Goal: Transaction & Acquisition: Purchase product/service

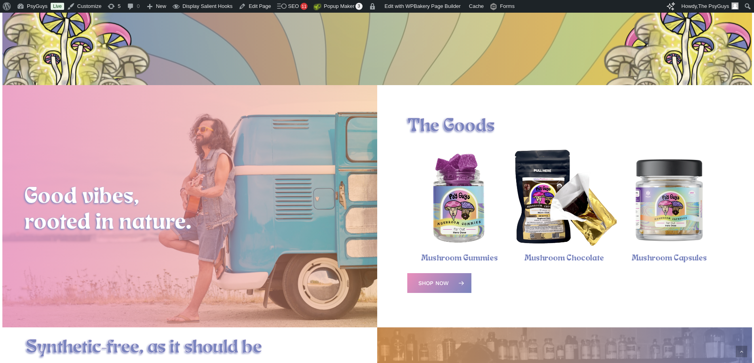
scroll to position [237, 0]
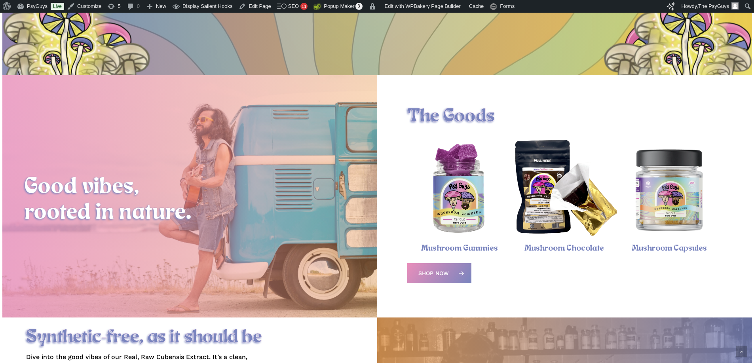
click at [461, 201] on img "Psychedelic Mushroom Gummies" at bounding box center [459, 189] width 105 height 105
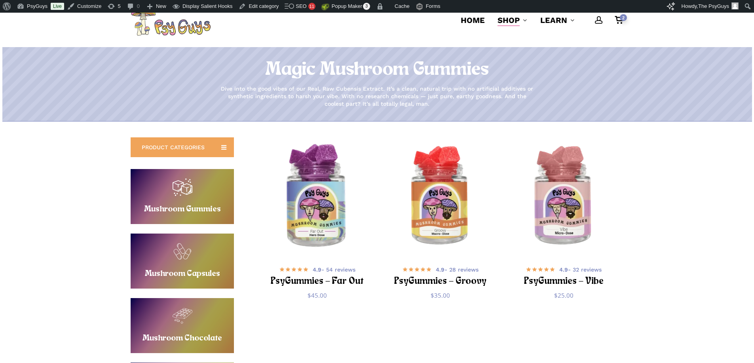
scroll to position [79, 0]
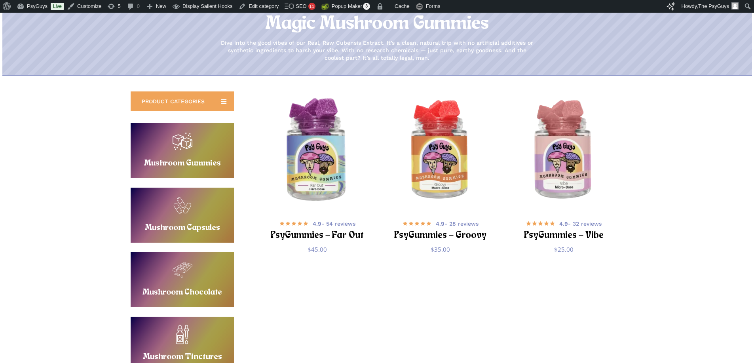
click at [315, 162] on img "PsyGummies - Far Out" at bounding box center [317, 151] width 120 height 120
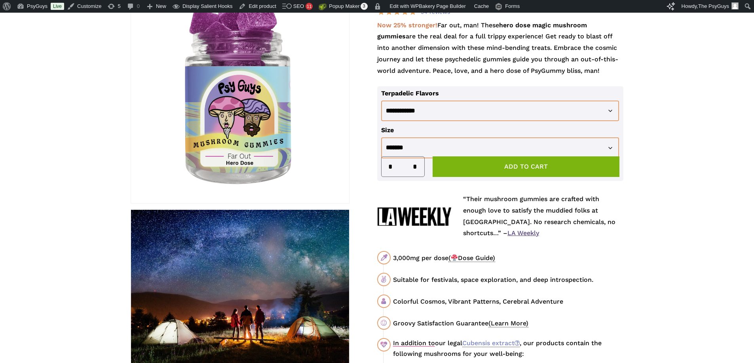
scroll to position [158, 0]
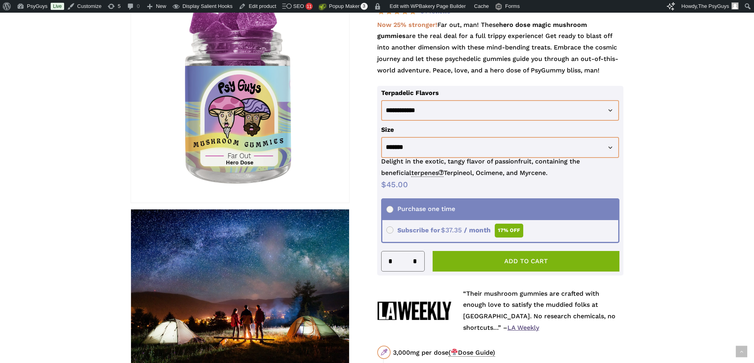
click at [434, 232] on span "Subscribe for $ 45.00 Original price was: $45.00. $ 37.35 Current price is: $37…" at bounding box center [454, 230] width 137 height 8
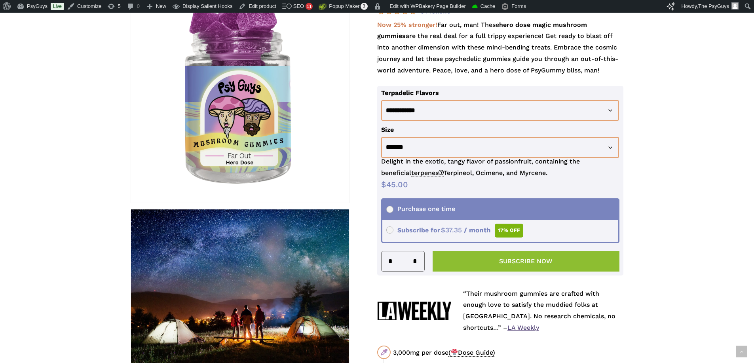
click at [519, 263] on button "Subscribe now" at bounding box center [525, 261] width 187 height 21
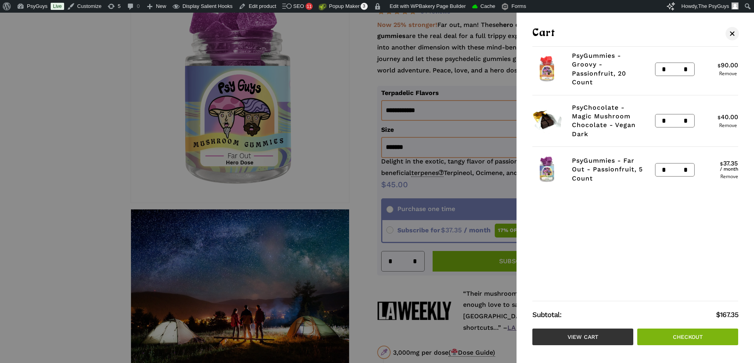
click at [590, 336] on link "View cart" at bounding box center [582, 336] width 101 height 17
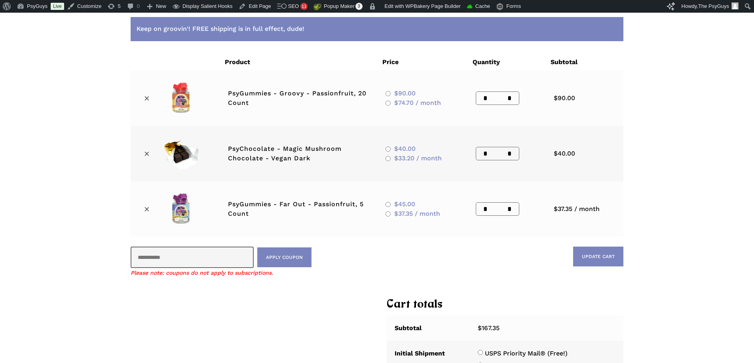
scroll to position [40, 0]
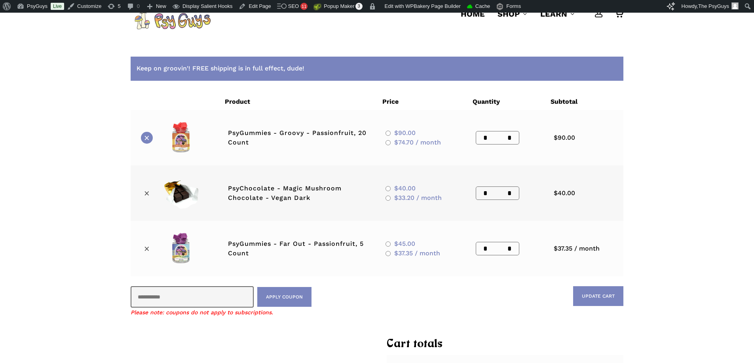
click at [148, 139] on link "×" at bounding box center [147, 138] width 12 height 12
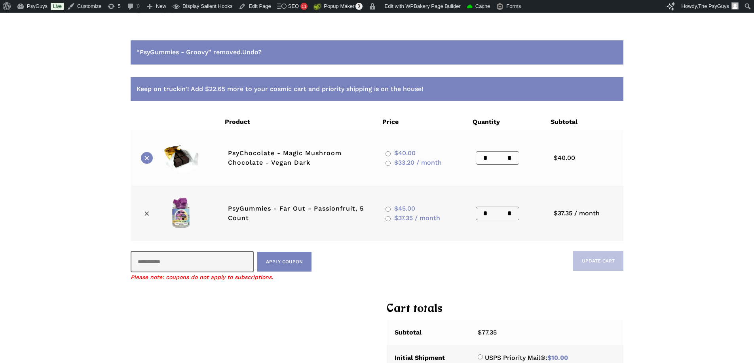
scroll to position [57, 0]
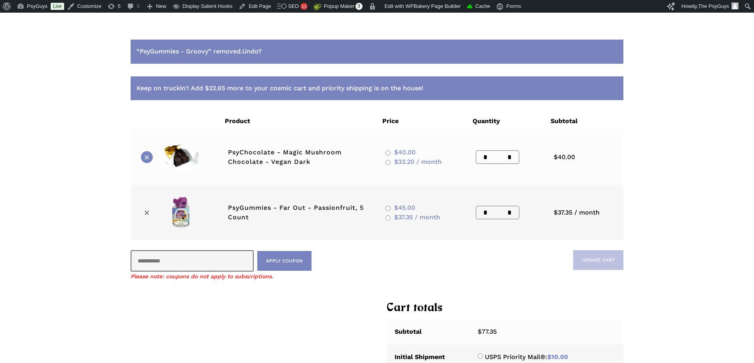
click at [148, 154] on link "×" at bounding box center [147, 157] width 12 height 12
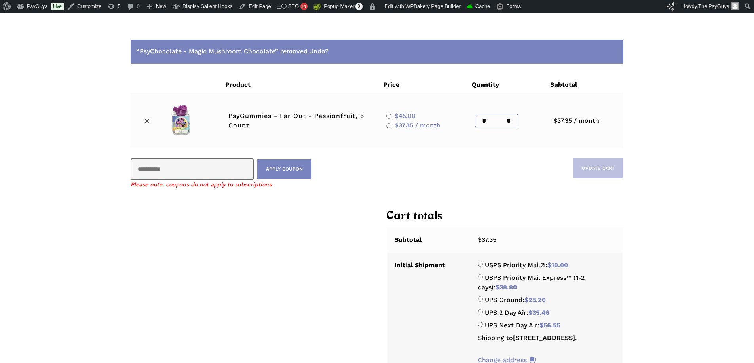
click at [510, 119] on input "*" at bounding box center [511, 120] width 14 height 13
type input "*"
click at [691, 155] on div "“PsyChocolate - Magic Mushroom Chocolate” removed. Undo? Remove item Thumbnail …" at bounding box center [377, 299] width 754 height 551
click at [604, 173] on button "Update cart" at bounding box center [598, 168] width 50 height 20
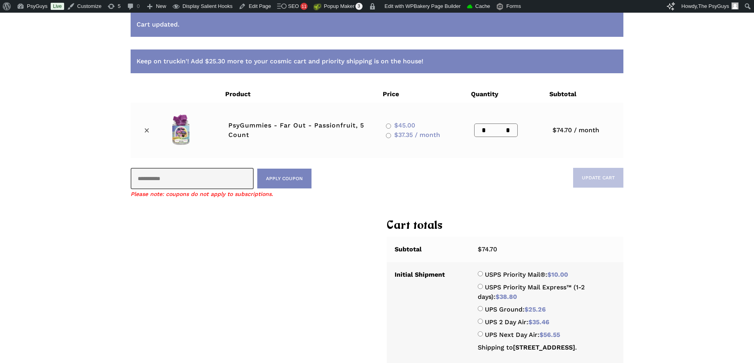
scroll to position [96, 0]
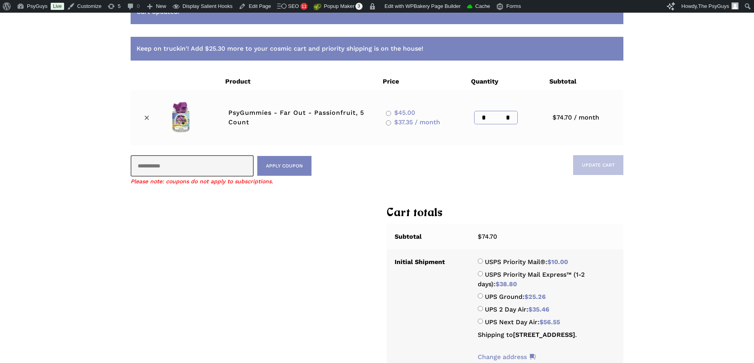
click at [511, 118] on input "*" at bounding box center [510, 117] width 14 height 13
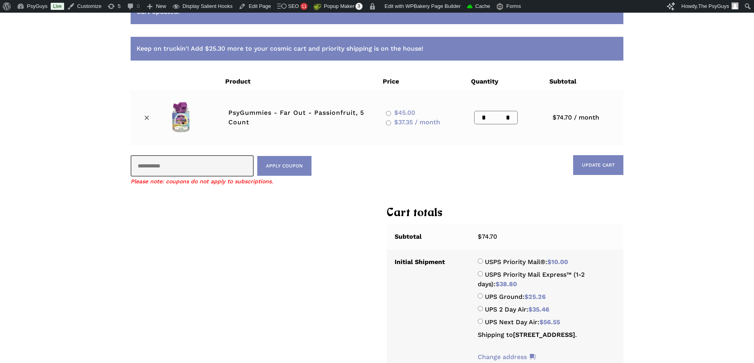
click at [666, 112] on div "Cart updated. Keep on truckin'! Add $25.30 more to your cosmic cart and priorit…" at bounding box center [377, 278] width 754 height 588
click at [508, 119] on input "*" at bounding box center [510, 117] width 14 height 13
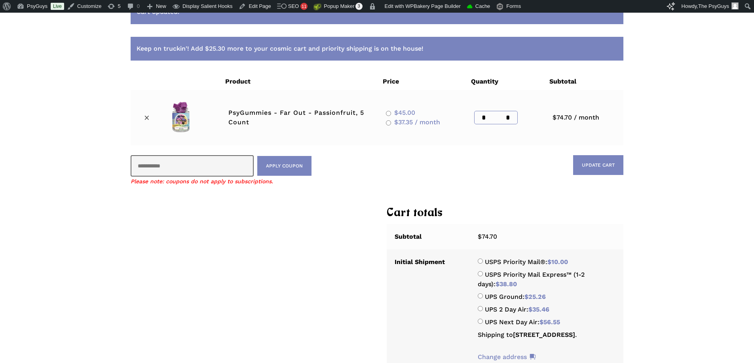
click at [508, 119] on input "*" at bounding box center [510, 117] width 14 height 13
type input "**"
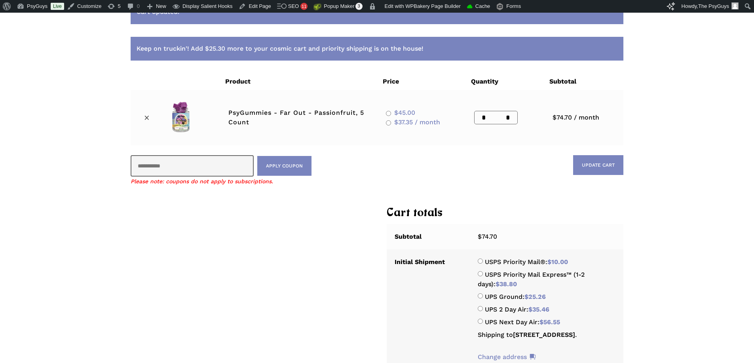
click at [656, 112] on div "Cart updated. Keep on truckin'! Add $25.30 more to your cosmic cart and priorit…" at bounding box center [377, 278] width 564 height 556
click at [679, 135] on div "Cart updated. Keep on truckin'! Add $25.30 more to your cosmic cart and priorit…" at bounding box center [377, 278] width 754 height 588
click at [609, 164] on button "Update cart" at bounding box center [598, 165] width 50 height 20
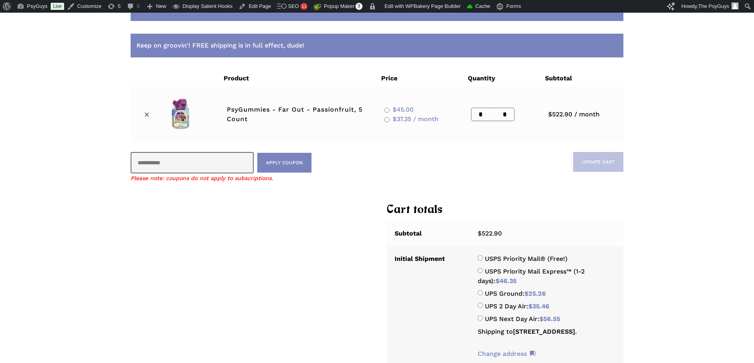
scroll to position [57, 0]
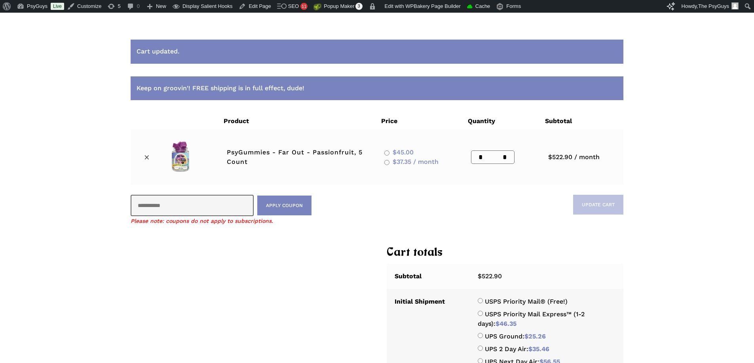
click at [710, 150] on div "Cart updated. Keep on groovin'! FREE shipping is in full effect, dude! Remove i…" at bounding box center [377, 335] width 754 height 622
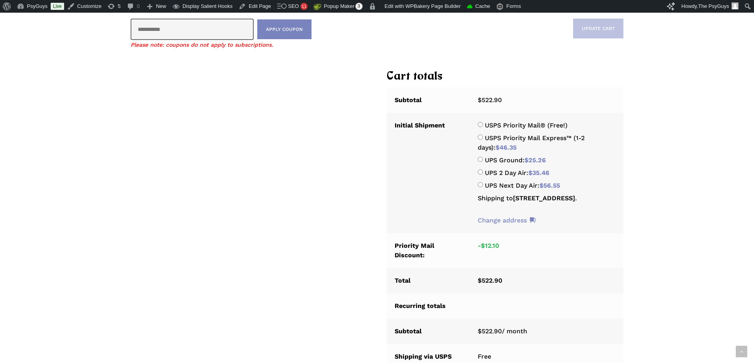
scroll to position [334, 0]
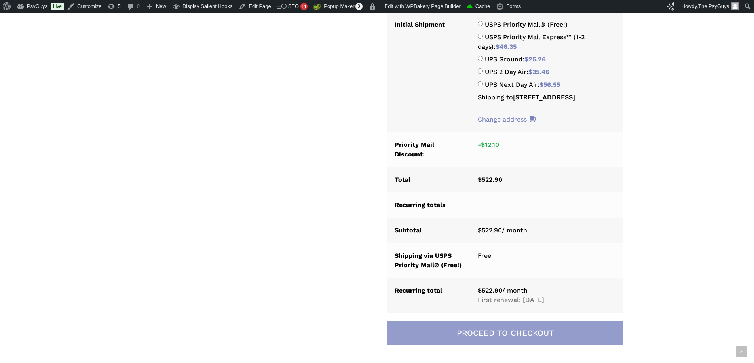
click at [487, 336] on link "Proceed to checkout" at bounding box center [505, 332] width 237 height 25
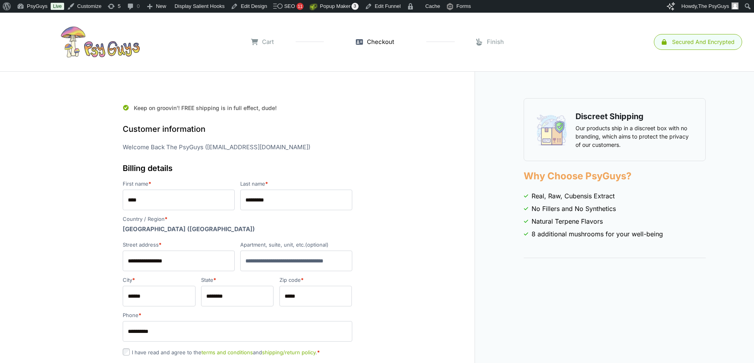
select select "**"
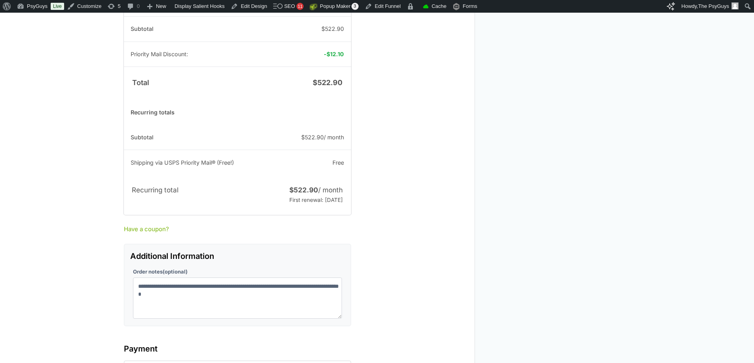
scroll to position [673, 0]
